Goal: Task Accomplishment & Management: Complete application form

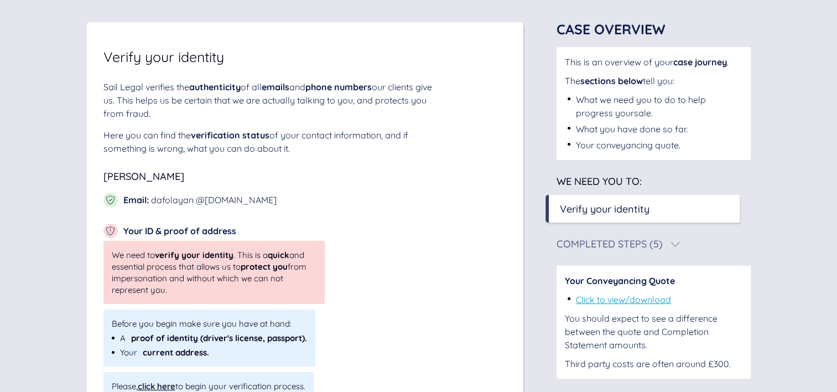
scroll to position [48, 0]
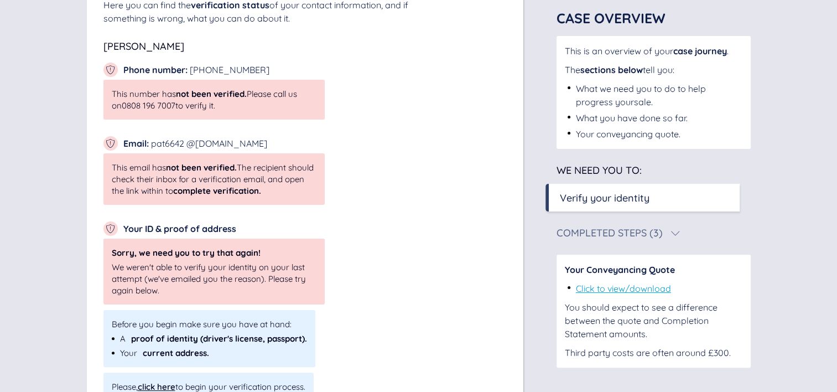
scroll to position [191, 0]
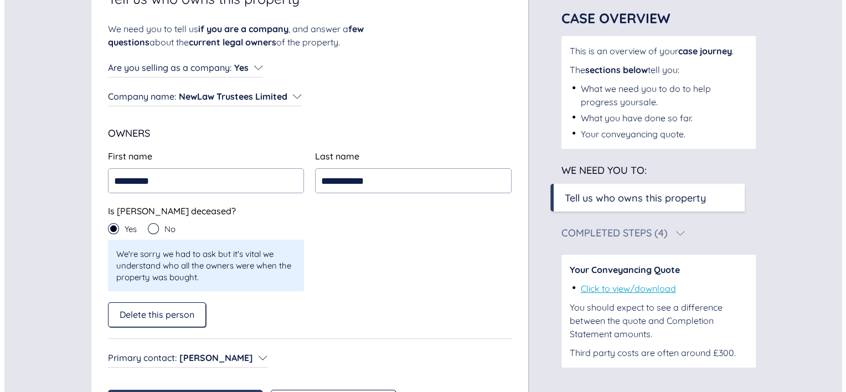
scroll to position [199, 0]
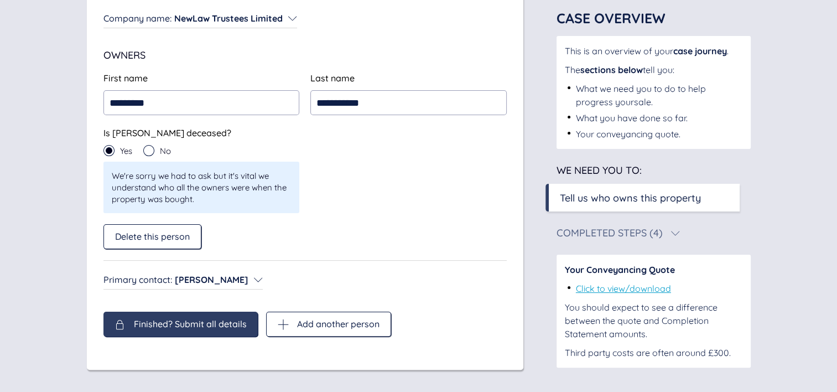
click at [168, 322] on span "Finished? Submit all details" at bounding box center [190, 324] width 113 height 10
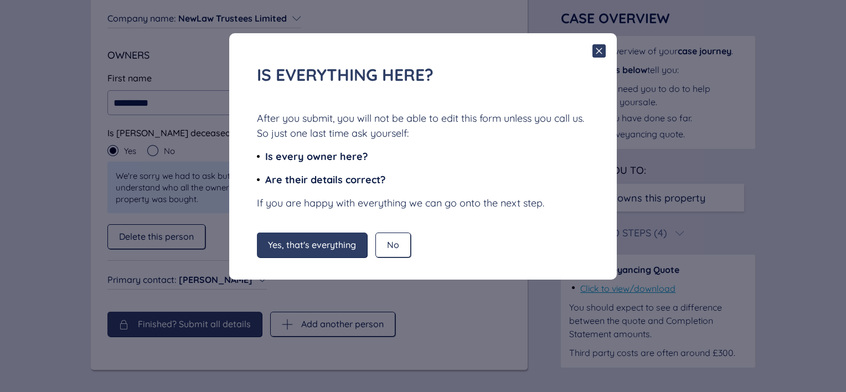
click at [319, 244] on span "Yes, that's everything" at bounding box center [312, 245] width 88 height 10
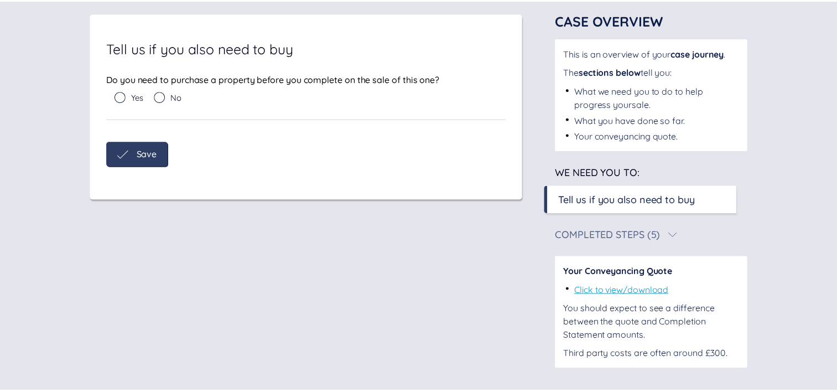
scroll to position [70, 0]
click at [157, 101] on icon at bounding box center [157, 96] width 11 height 11
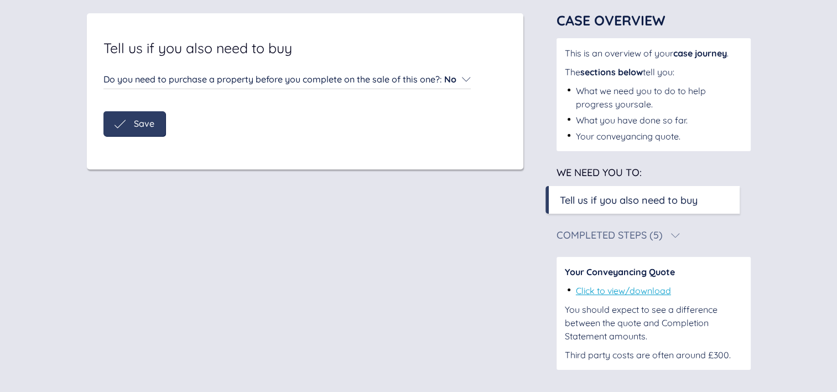
click at [128, 127] on div "Save" at bounding box center [135, 123] width 40 height 11
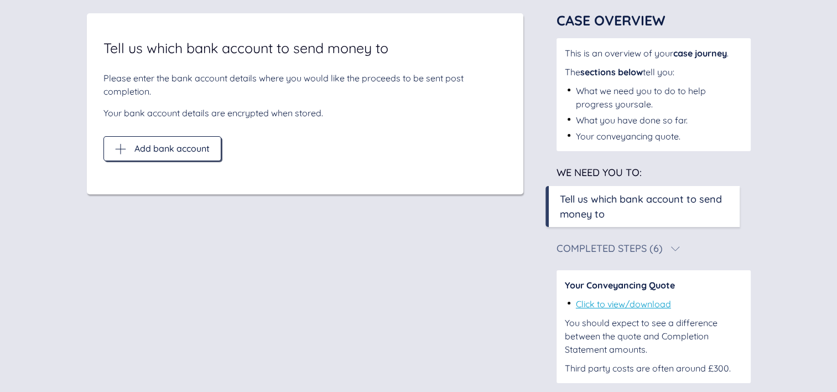
click at [198, 154] on div "Add bank account" at bounding box center [162, 148] width 118 height 25
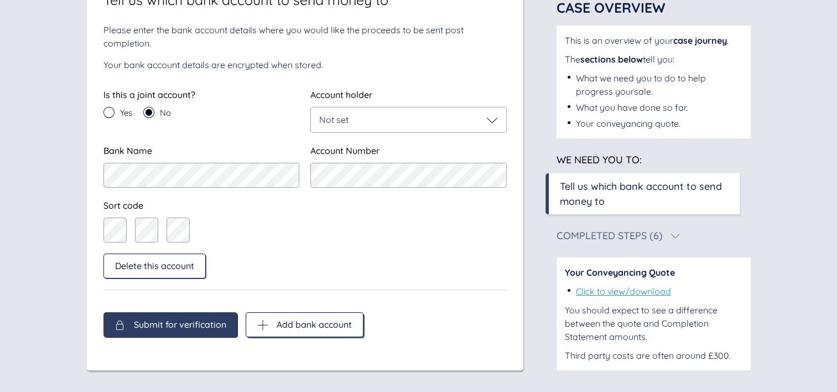
scroll to position [0, 0]
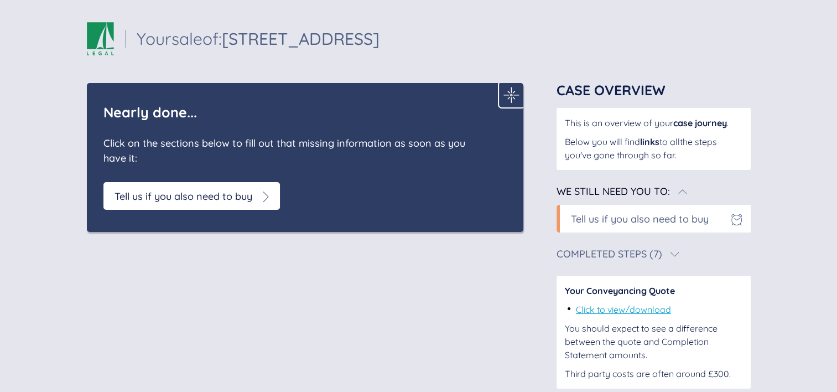
click at [203, 189] on div "Tell us if you also need to buy" at bounding box center [184, 196] width 138 height 15
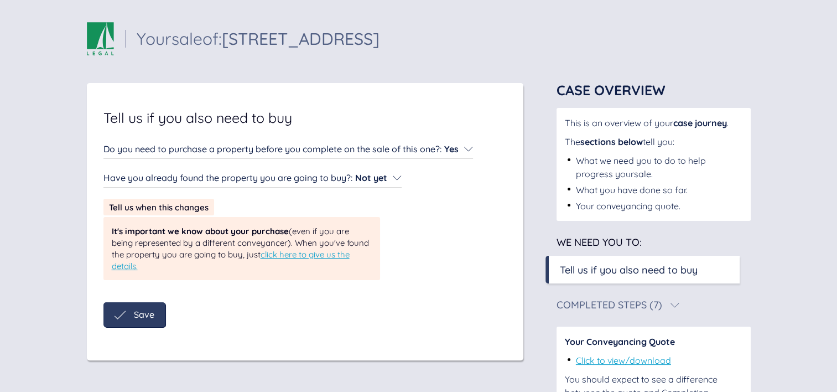
click at [133, 317] on div "Save" at bounding box center [135, 314] width 40 height 11
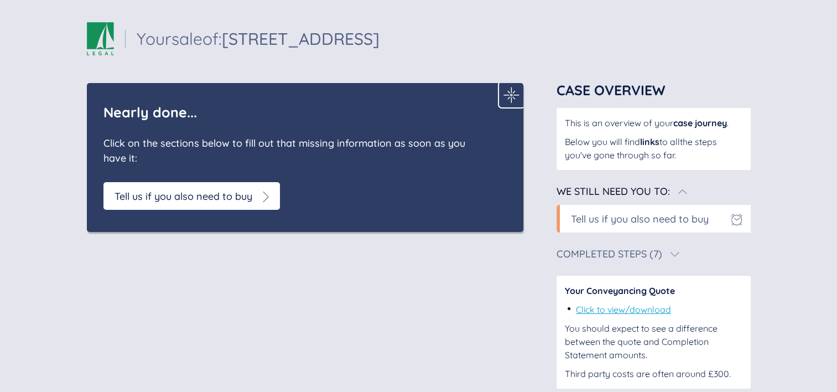
click at [685, 211] on div "Tell us if you also need to buy" at bounding box center [640, 218] width 138 height 15
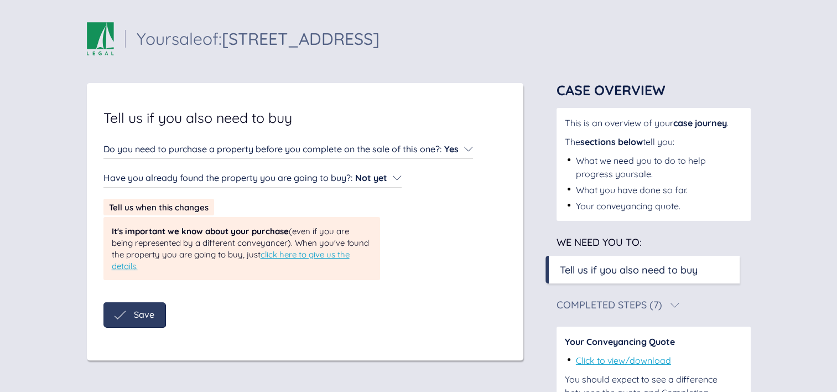
click at [459, 151] on span "Yes" at bounding box center [451, 148] width 14 height 11
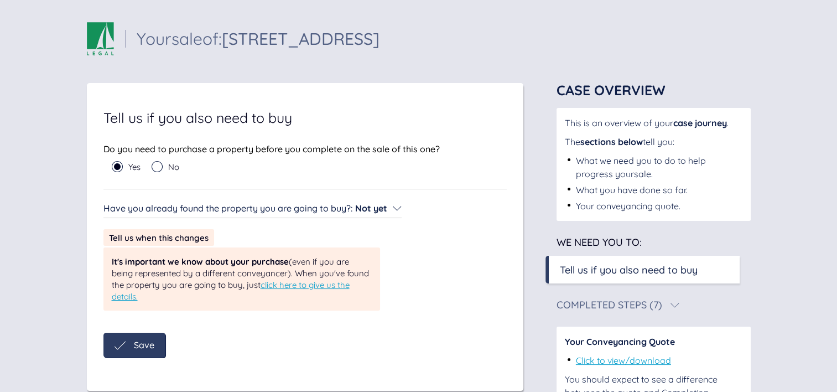
click at [165, 168] on div "No" at bounding box center [166, 166] width 28 height 11
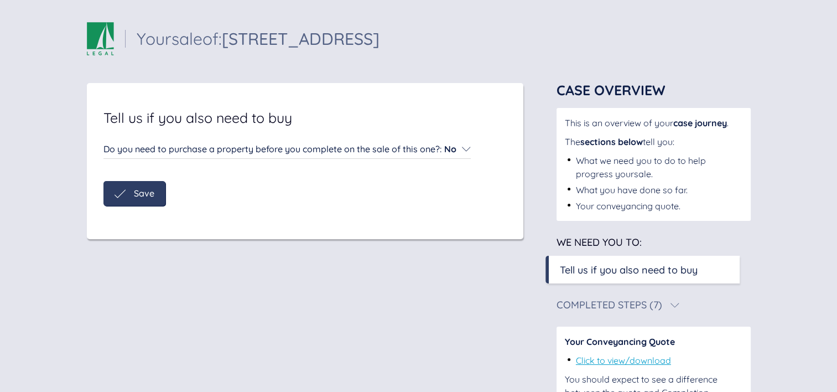
click at [126, 194] on div "Save" at bounding box center [135, 193] width 40 height 11
